Goal: Task Accomplishment & Management: Complete application form

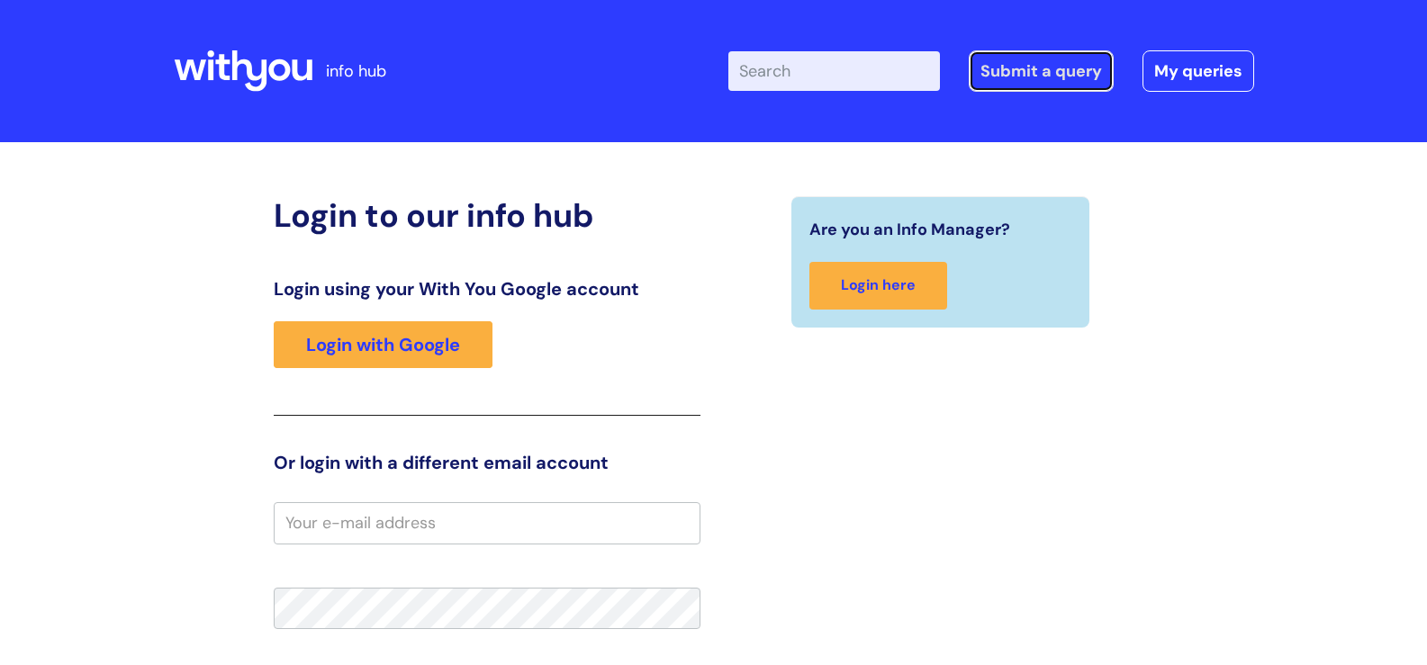
click at [1058, 59] on link "Submit a query" at bounding box center [1040, 70] width 145 height 41
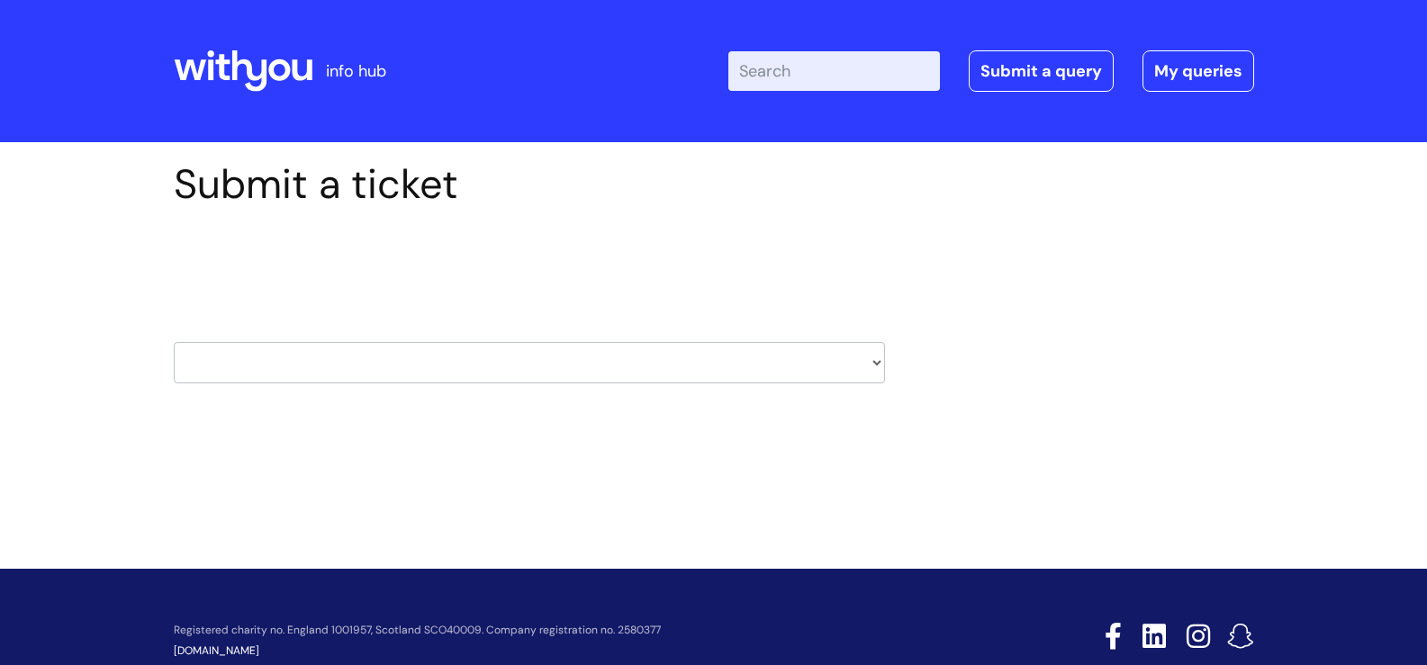
click at [878, 358] on select "HR / People IT and Support Clinical Drug Alerts Finance Accounts Data Support T…" at bounding box center [529, 362] width 711 height 41
select select "it_and_support"
click at [174, 342] on select "HR / People IT and Support Clinical Drug Alerts Finance Accounts Data Support T…" at bounding box center [529, 362] width 711 height 41
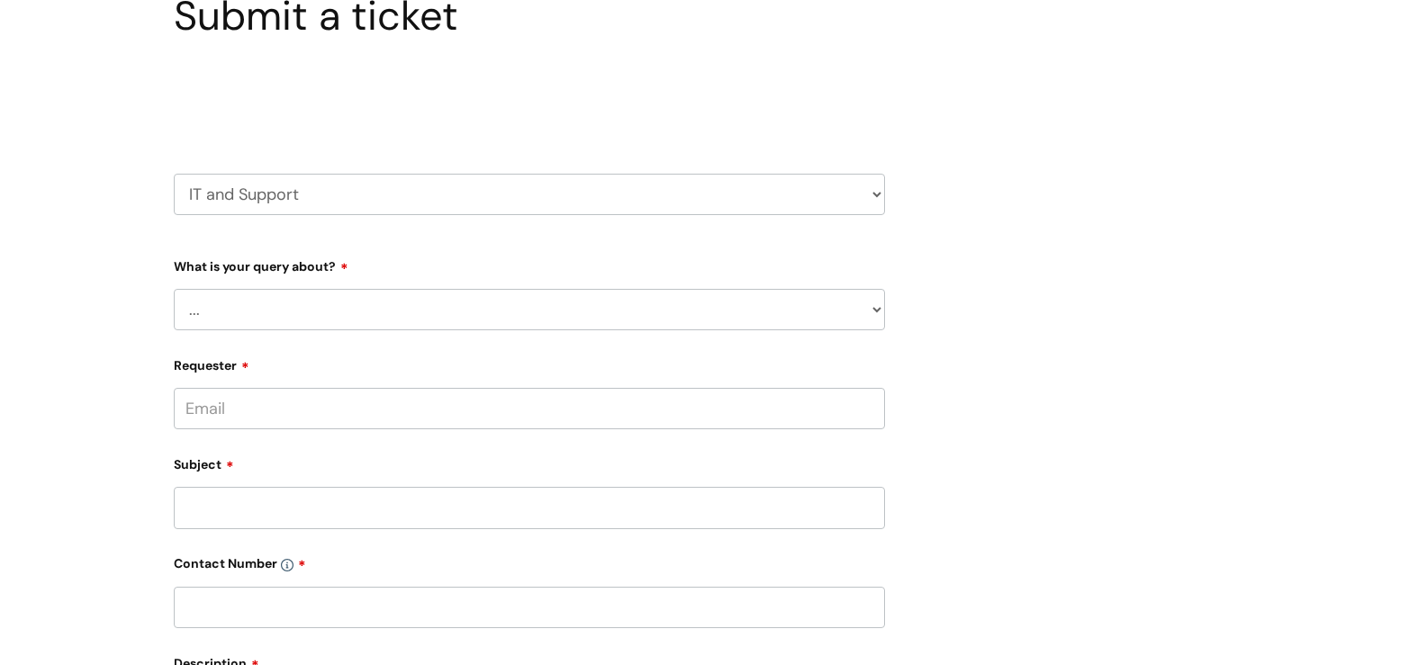
scroll to position [180, 0]
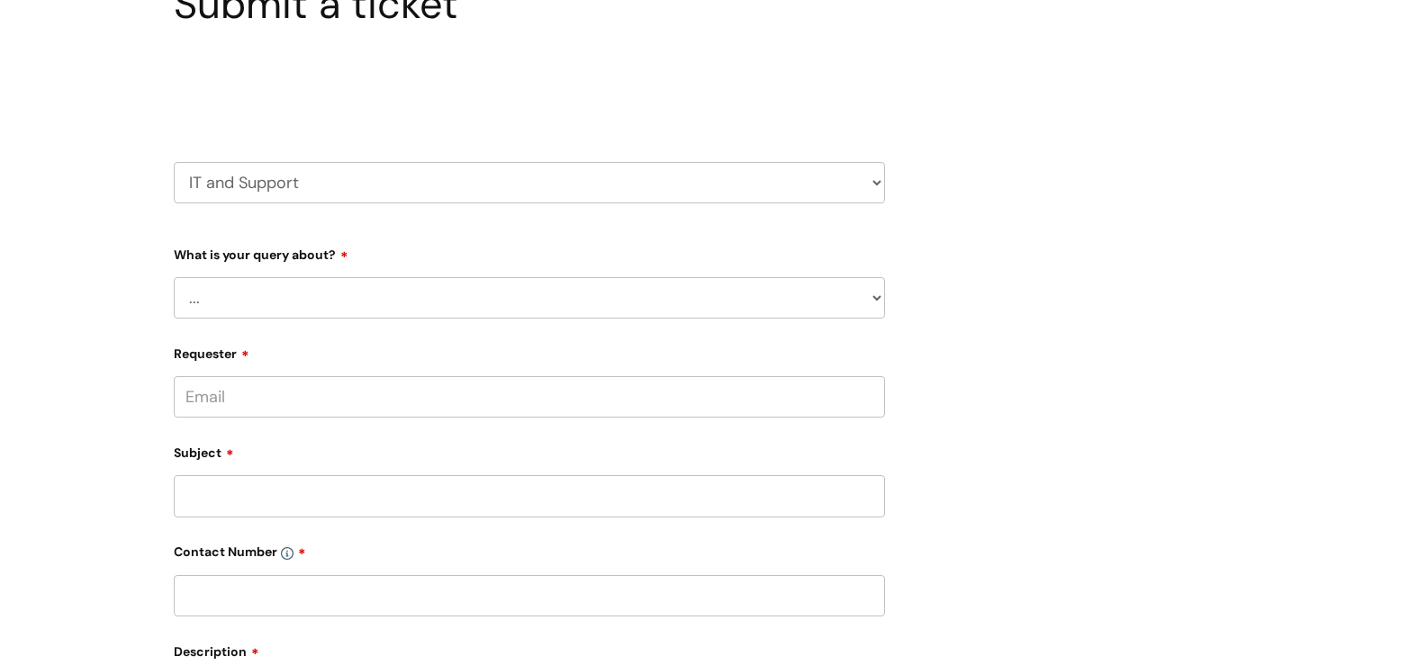
click at [875, 294] on select "... Mobile Phone Reset & MFA Accounts, Starters and Leavers IT Hardware issue I…" at bounding box center [529, 297] width 711 height 41
select select "Mobile Phone Reset & MFA"
click at [174, 277] on select "... Mobile Phone Reset & MFA Accounts, Starters and Leavers IT Hardware issue I…" at bounding box center [529, 297] width 711 height 41
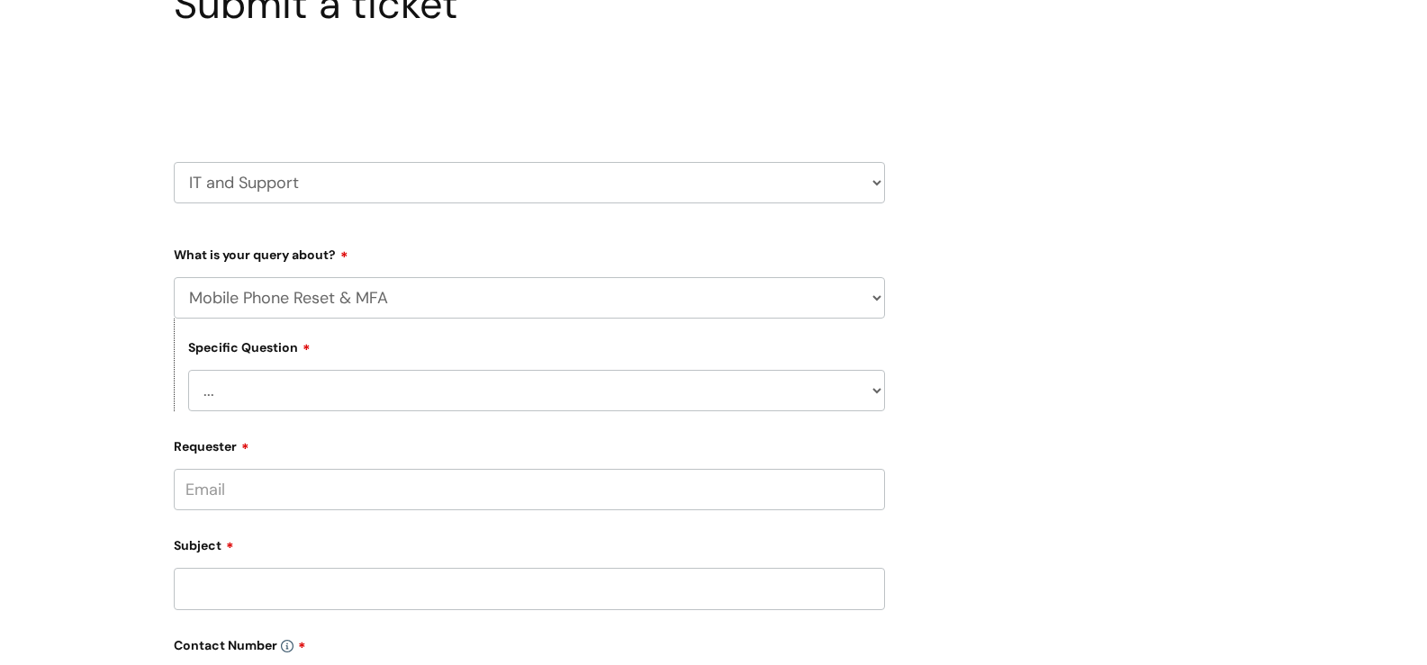
click at [874, 388] on select "... Support with Mobile Phone Reset & MFA" at bounding box center [536, 390] width 697 height 41
select select "Support with Mobile Phone Reset & MFA"
click at [188, 370] on select "... Support with Mobile Phone Reset & MFA" at bounding box center [536, 390] width 697 height 41
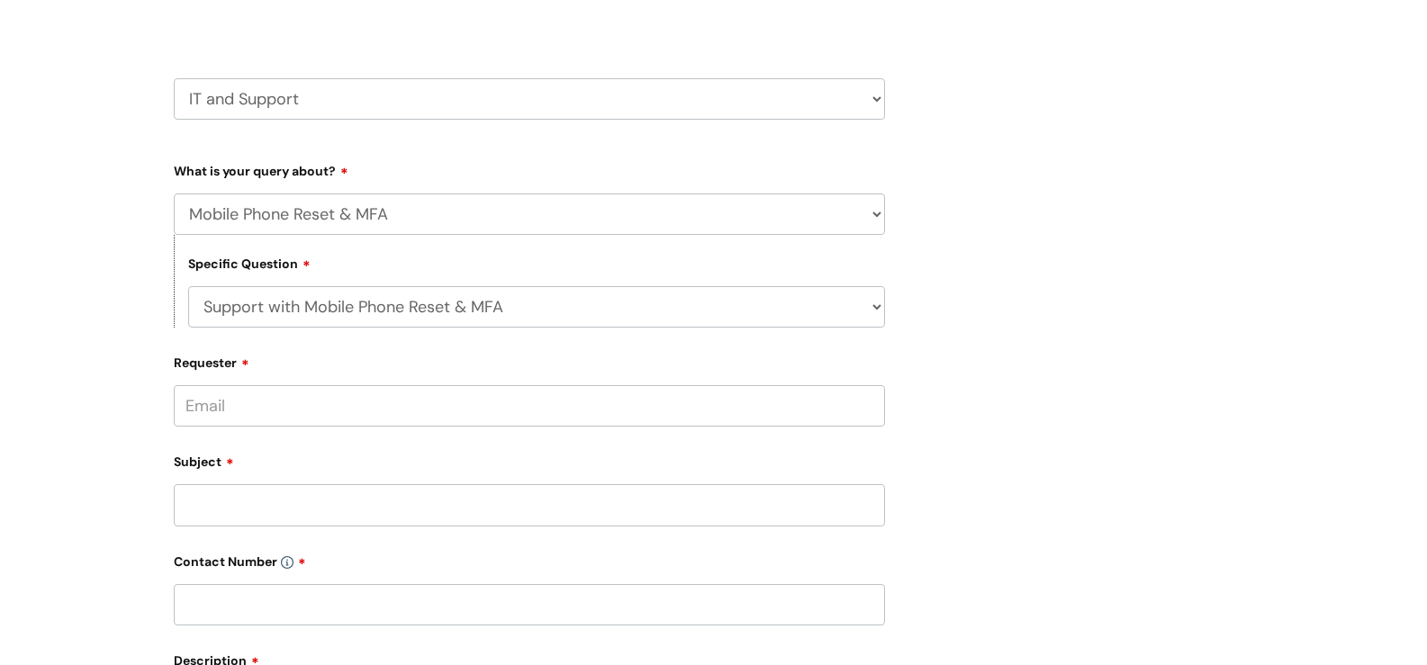
scroll to position [360, 0]
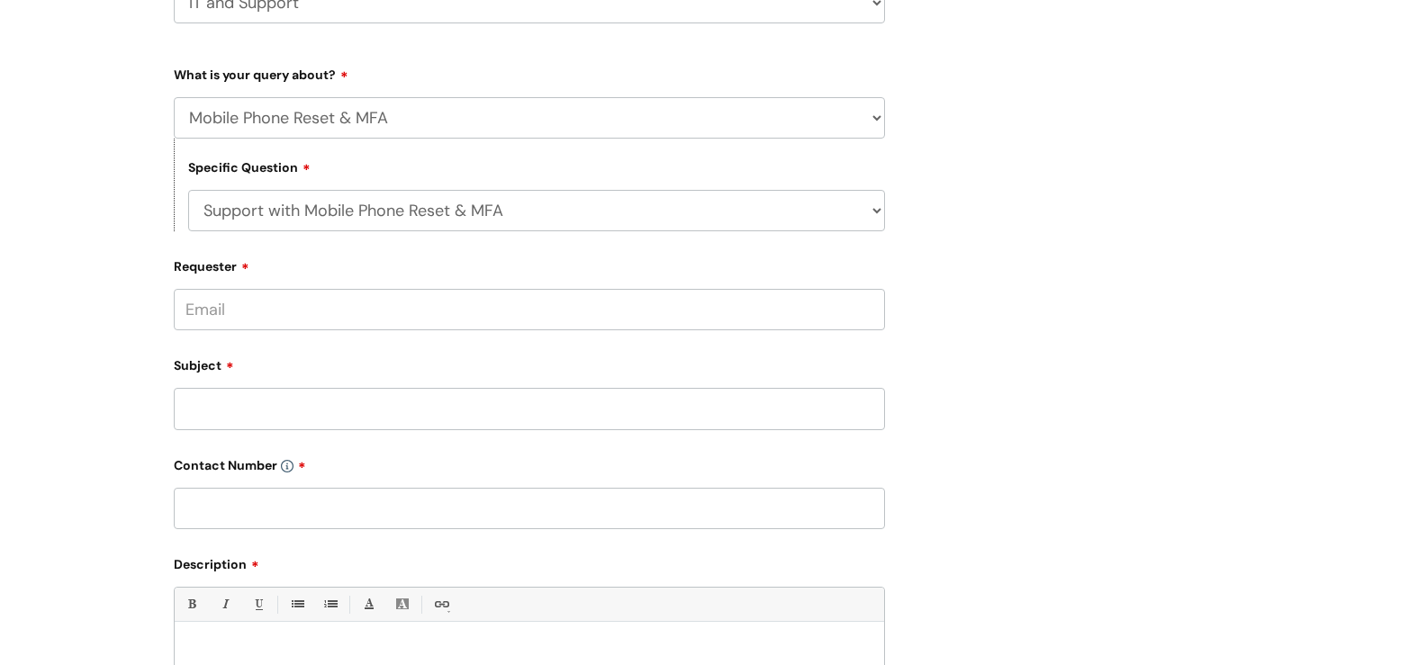
click at [329, 302] on input "Requester" at bounding box center [529, 309] width 711 height 41
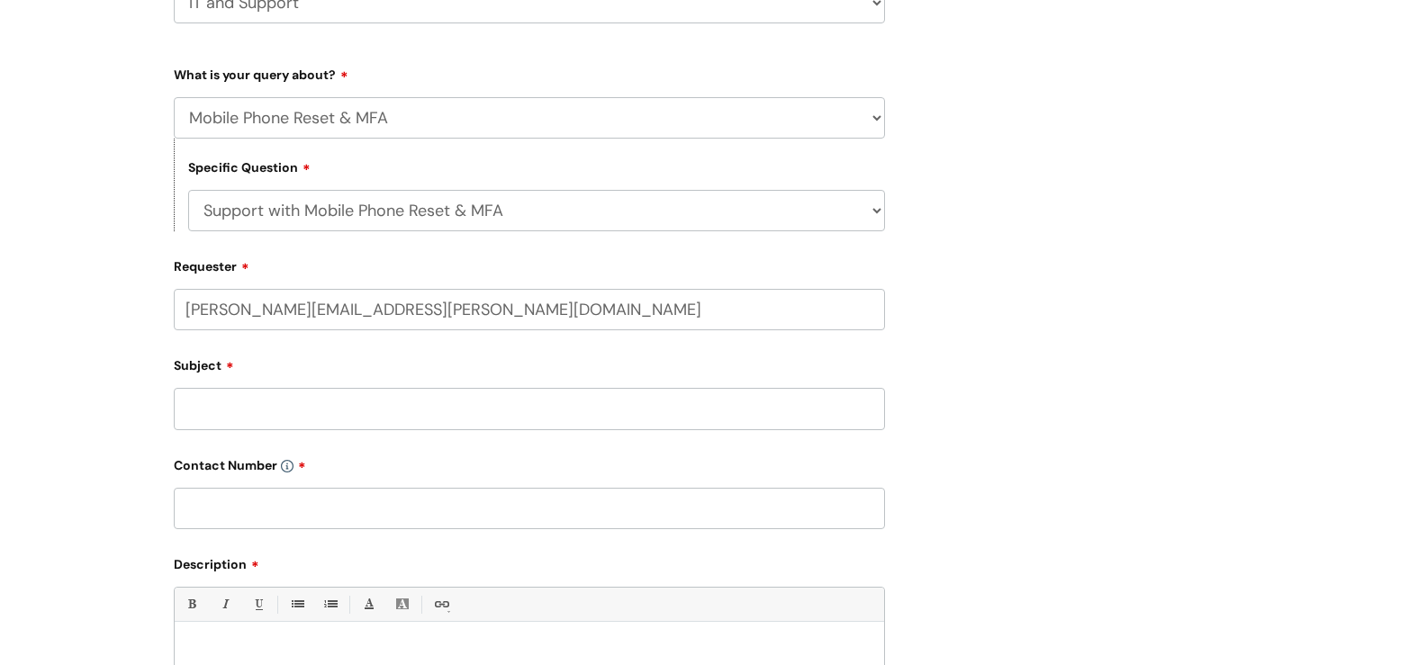
type input "susan.walker@wearewithyou.org.uk"
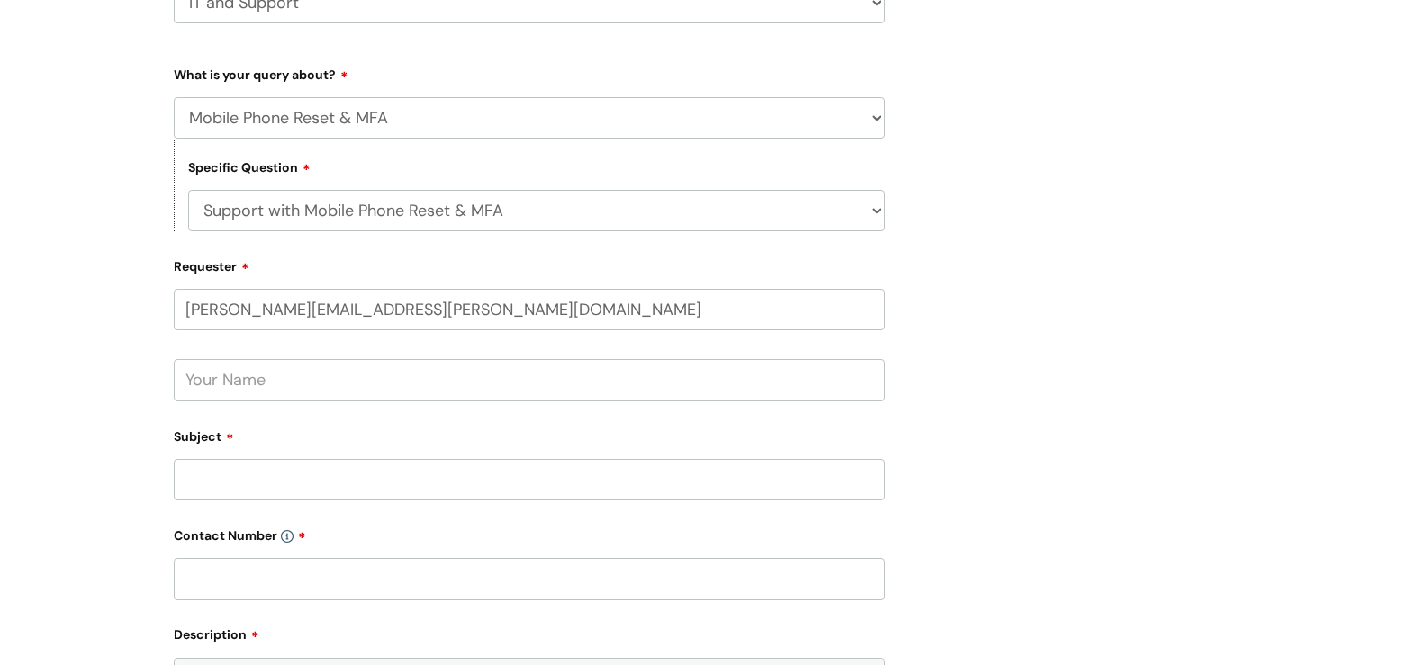
click at [214, 385] on input "text" at bounding box center [529, 379] width 711 height 41
type input "Susan Walker"
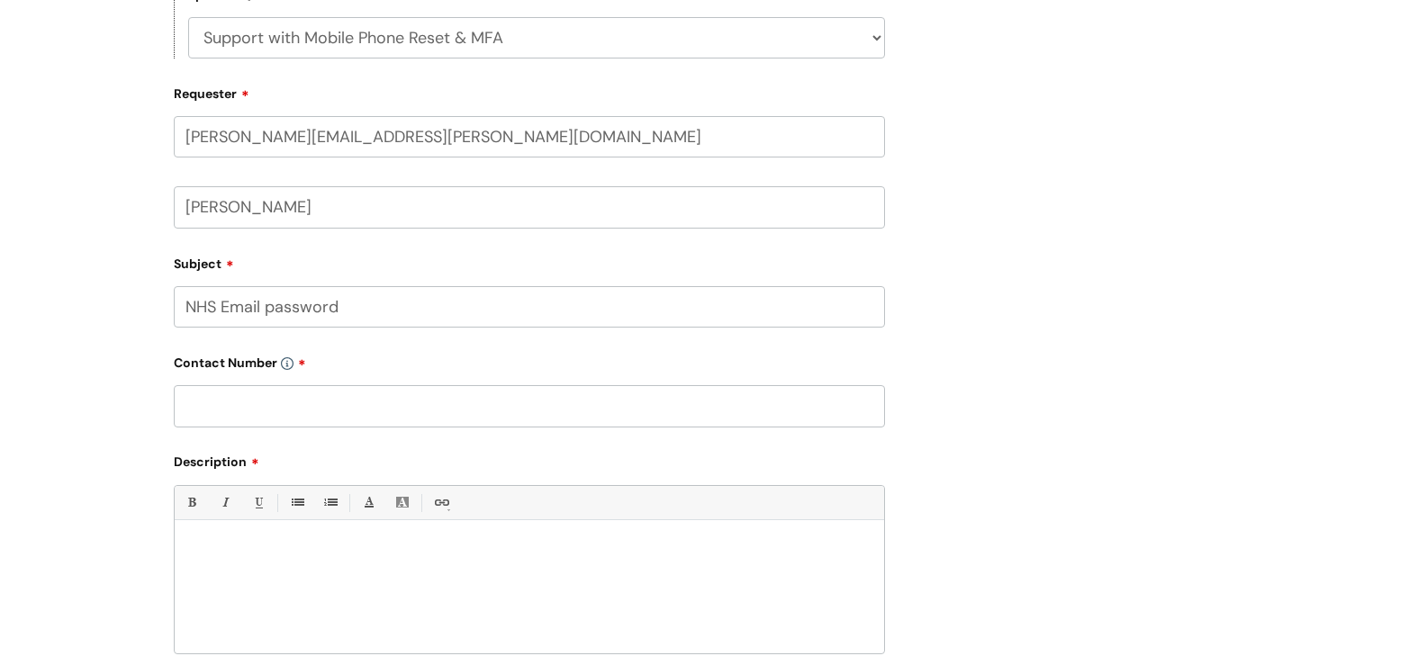
scroll to position [540, 0]
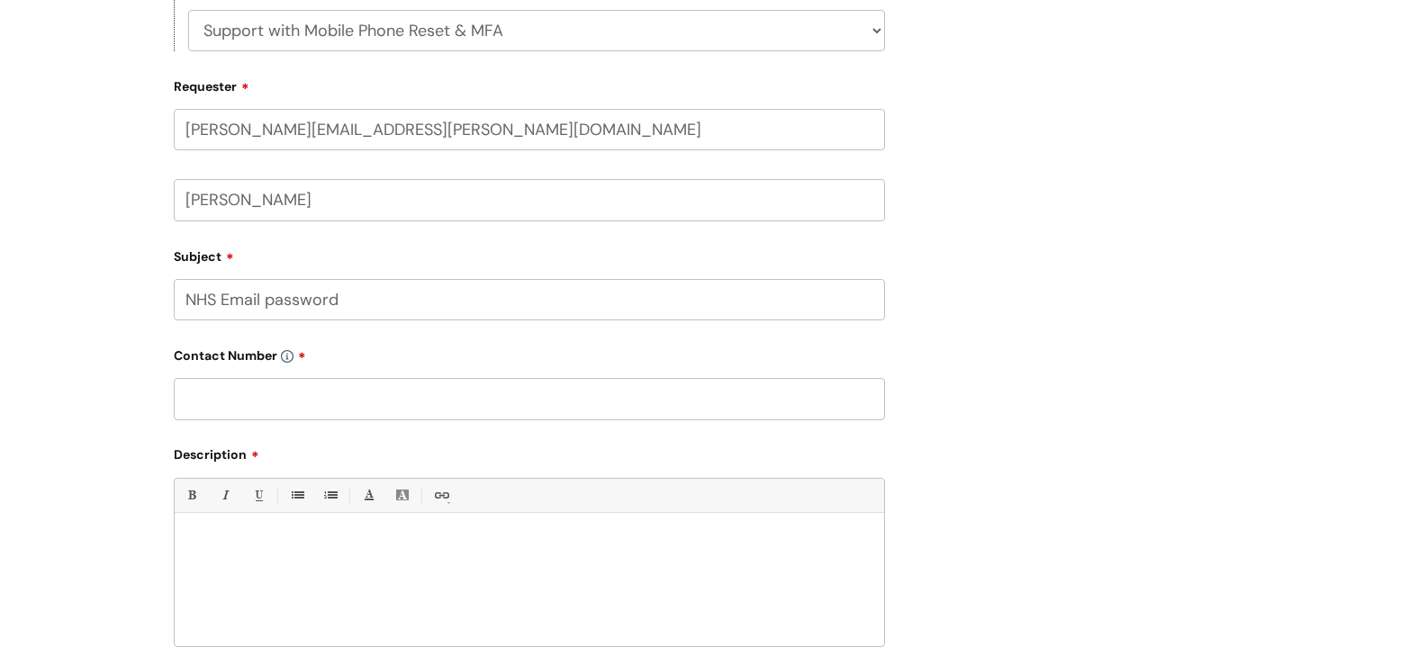
type input "NHS Email password"
click at [248, 398] on input "text" at bounding box center [529, 398] width 711 height 41
type input "01724 857633"
click at [190, 523] on div at bounding box center [529, 584] width 709 height 124
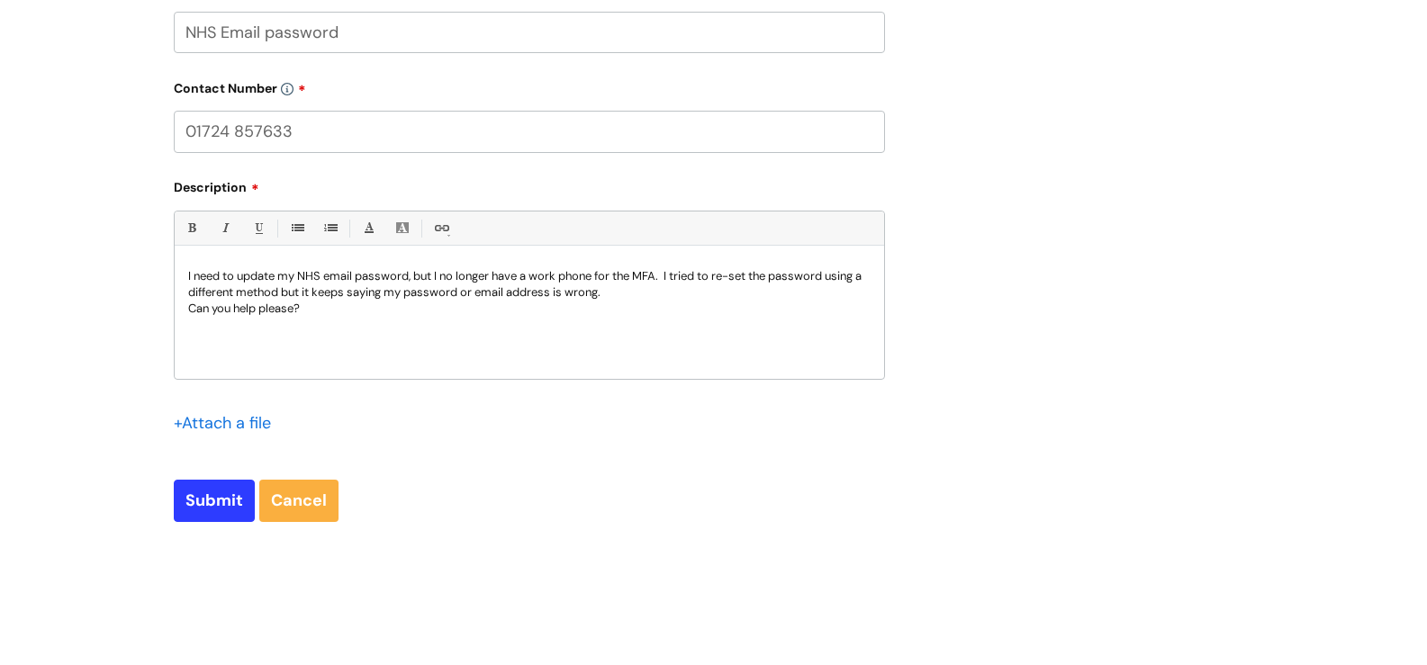
scroll to position [810, 0]
click at [206, 493] on input "Submit" at bounding box center [214, 497] width 81 height 41
type input "Please Wait..."
